Goal: Task Accomplishment & Management: Manage account settings

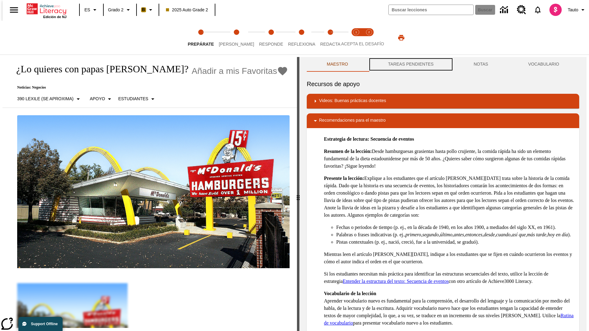
click at [410, 64] on button "TAREAS PENDIENTES" at bounding box center [411, 64] width 86 height 15
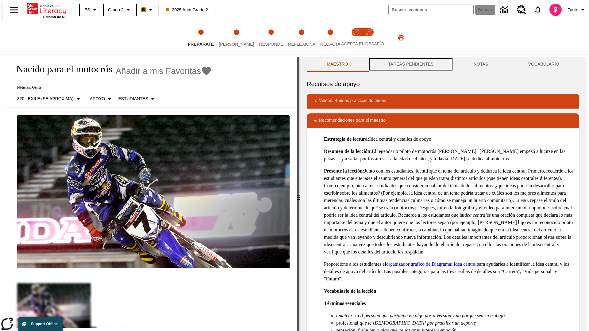
click at [410, 64] on button "TAREAS PENDIENTES" at bounding box center [411, 64] width 86 height 15
